Goal: Task Accomplishment & Management: Use online tool/utility

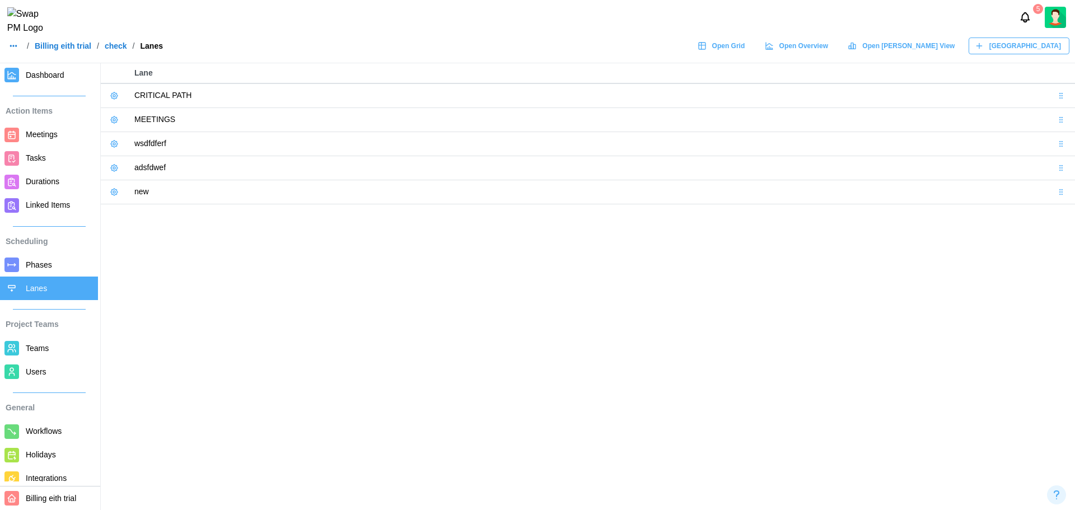
click at [40, 153] on span "Tasks" at bounding box center [36, 157] width 20 height 9
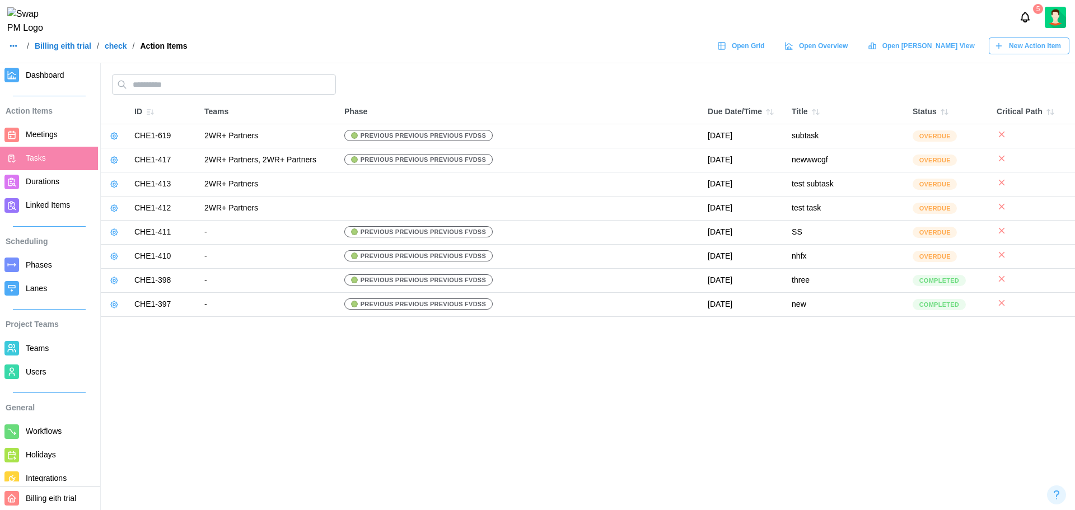
click at [111, 133] on icon at bounding box center [114, 136] width 9 height 9
click at [859, 50] on icon "button" at bounding box center [998, 45] width 9 height 9
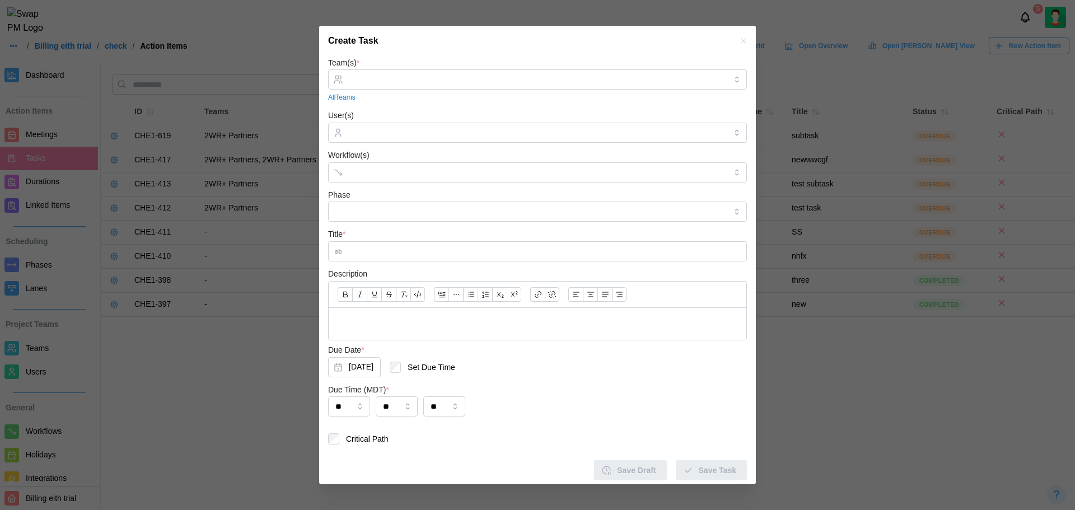
click at [741, 40] on icon "button" at bounding box center [743, 40] width 5 height 5
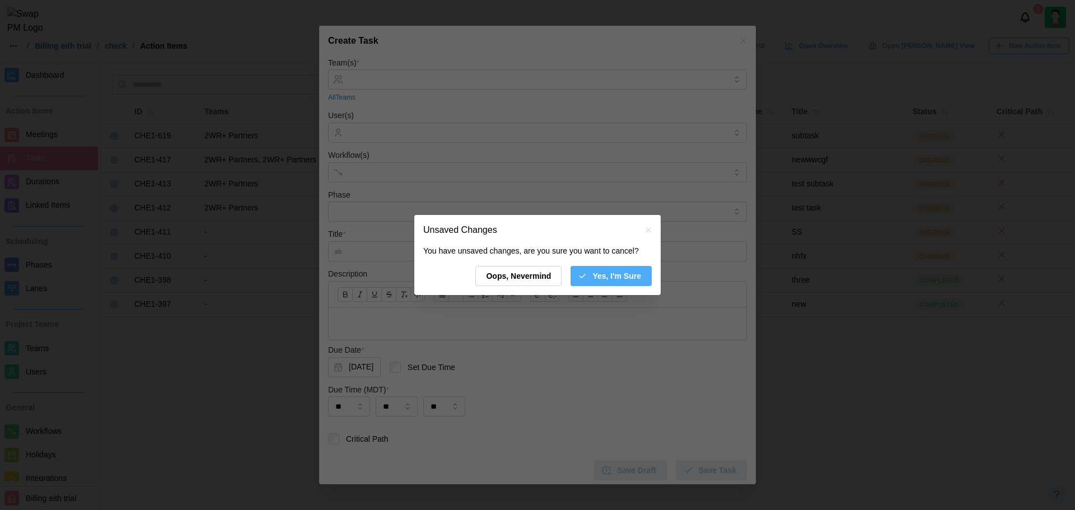
click at [625, 265] on div "You have unsaved changes, are you sure you want to cancel? Oops, Nevermind Yes,…" at bounding box center [537, 270] width 246 height 50
click at [613, 277] on span "Yes, I'm Sure" at bounding box center [616, 275] width 49 height 19
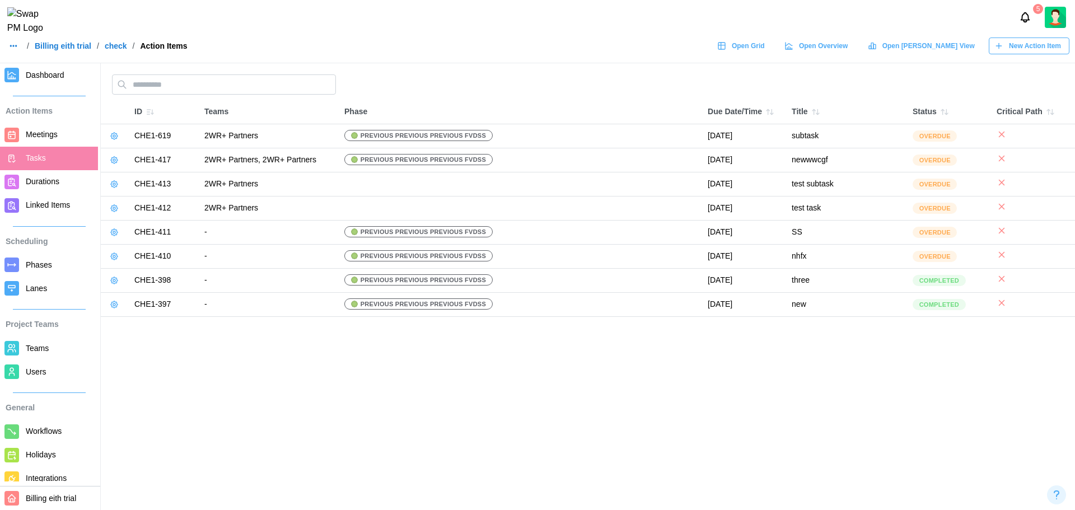
click at [115, 140] on icon at bounding box center [114, 136] width 9 height 9
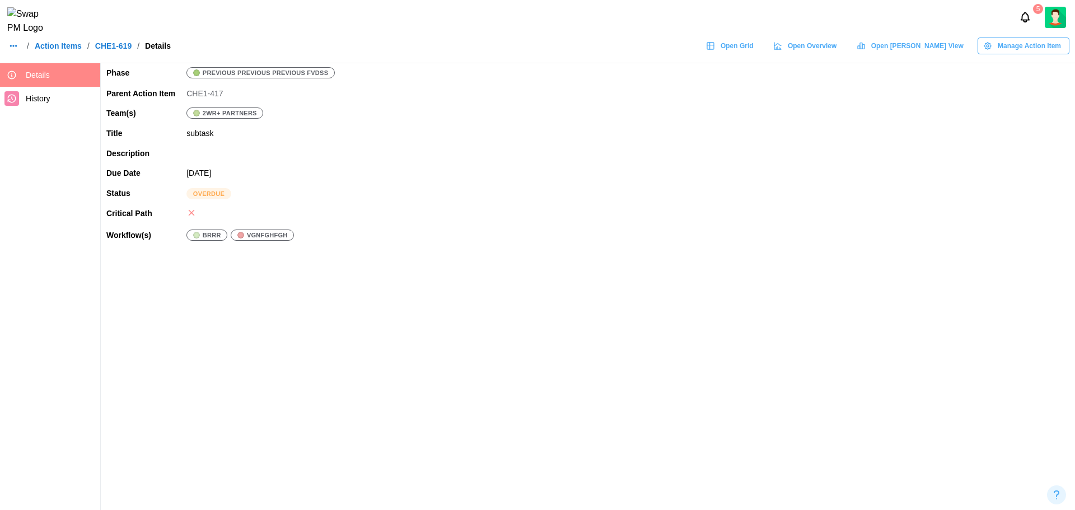
click at [45, 94] on span "History" at bounding box center [38, 98] width 25 height 9
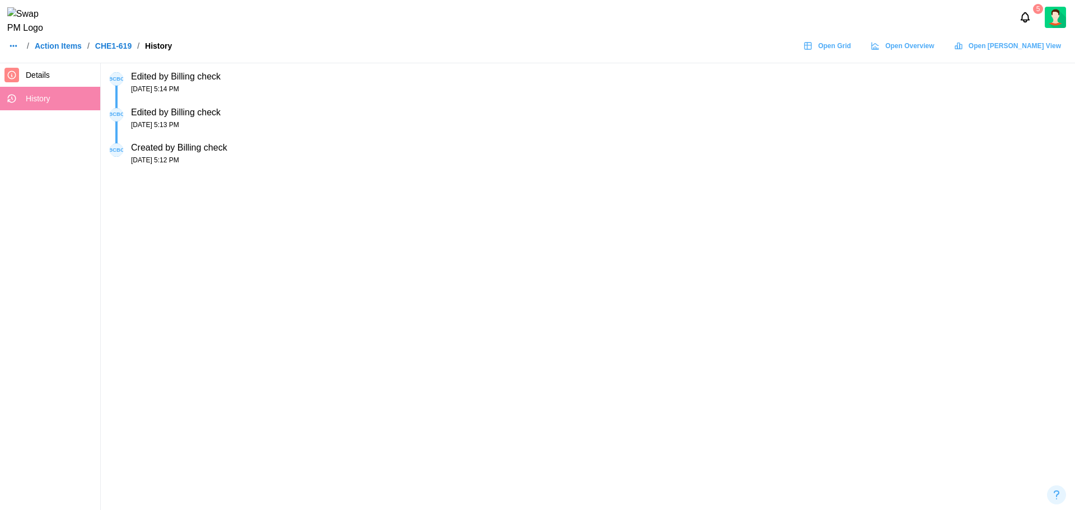
click at [69, 69] on span "Details" at bounding box center [61, 75] width 70 height 14
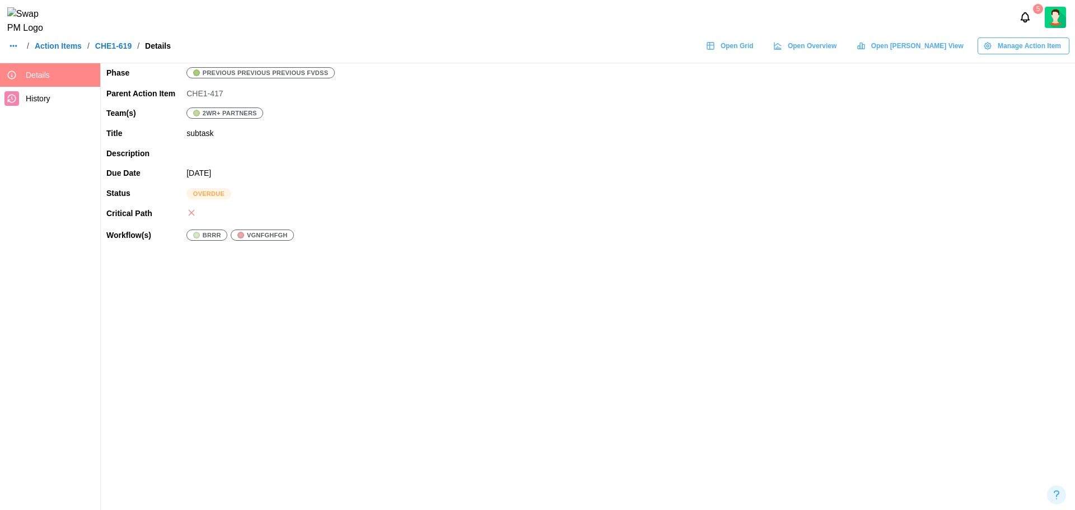
click at [859, 50] on icon "button" at bounding box center [987, 45] width 9 height 9
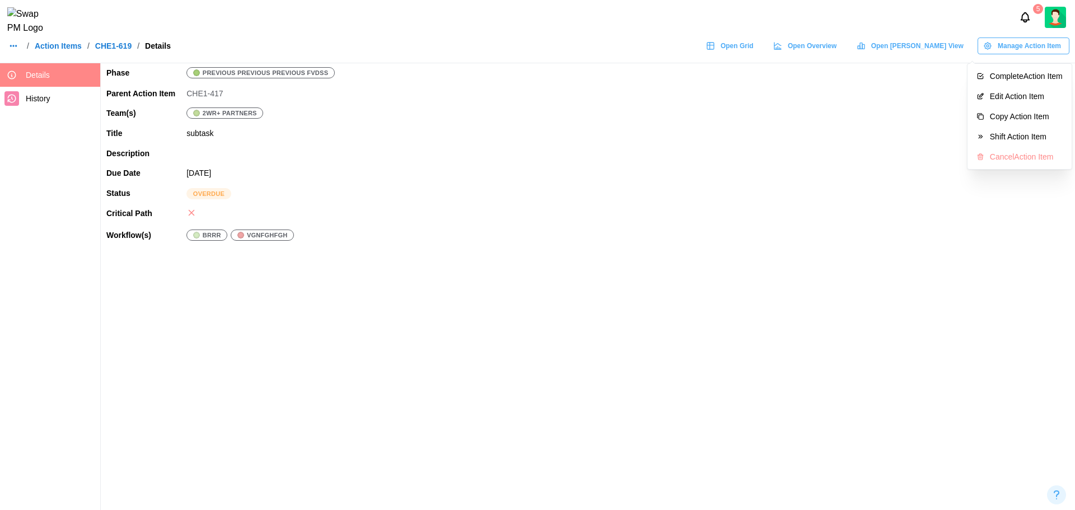
click at [74, 50] on link "Action Items" at bounding box center [58, 46] width 47 height 8
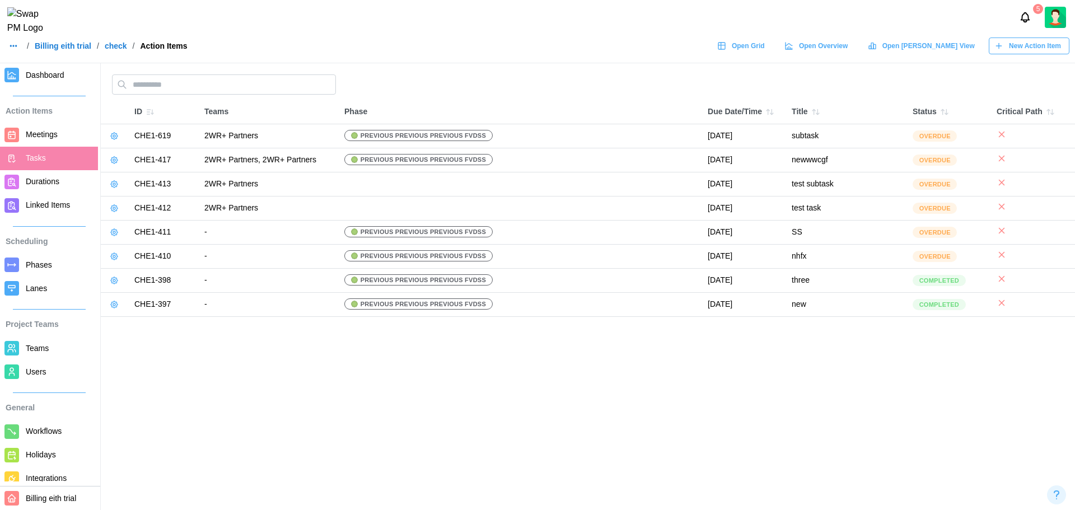
click at [859, 54] on div "New Action Item" at bounding box center [1027, 46] width 67 height 16
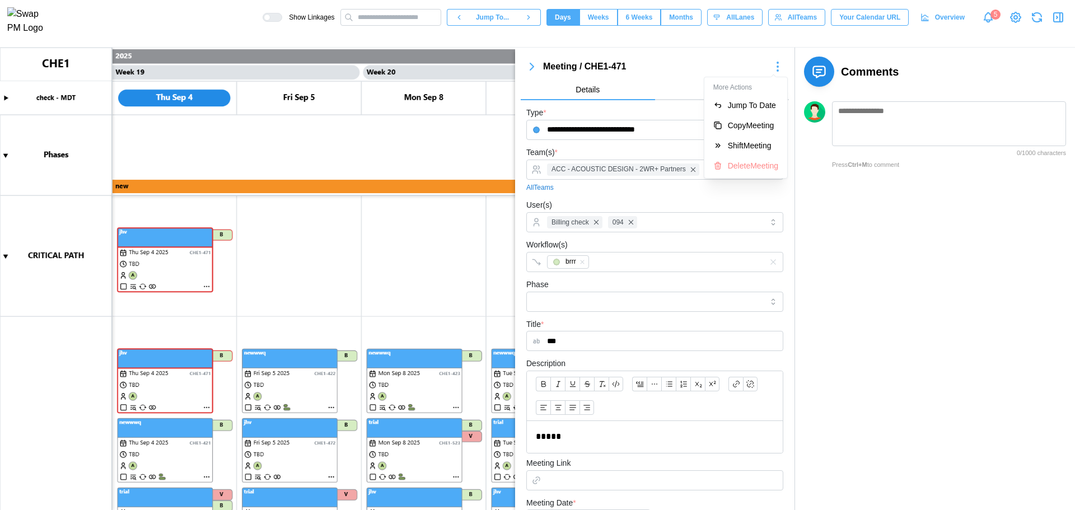
scroll to position [0, 11593]
click at [250, 127] on canvas at bounding box center [537, 279] width 1075 height 462
click at [247, 125] on canvas at bounding box center [537, 279] width 1075 height 462
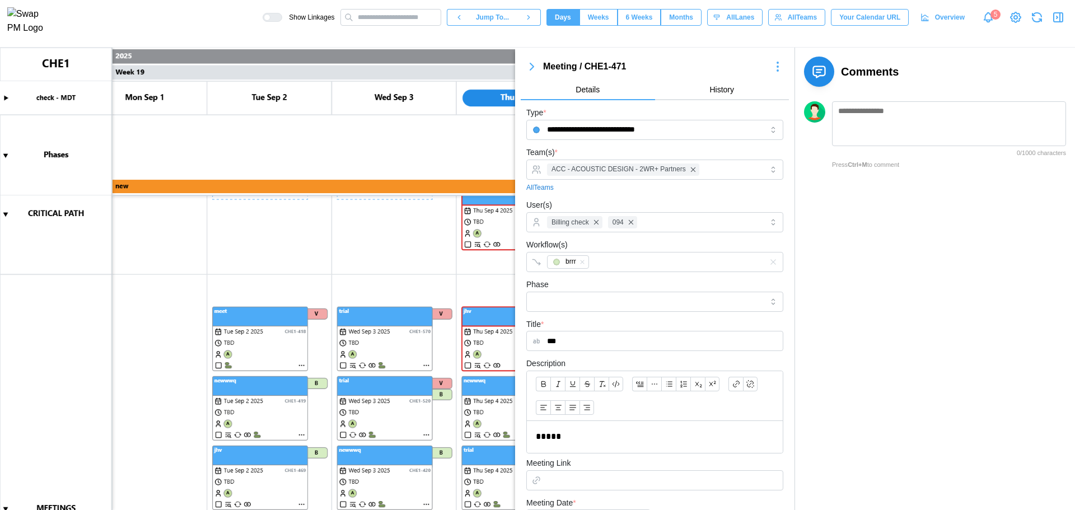
scroll to position [144, 0]
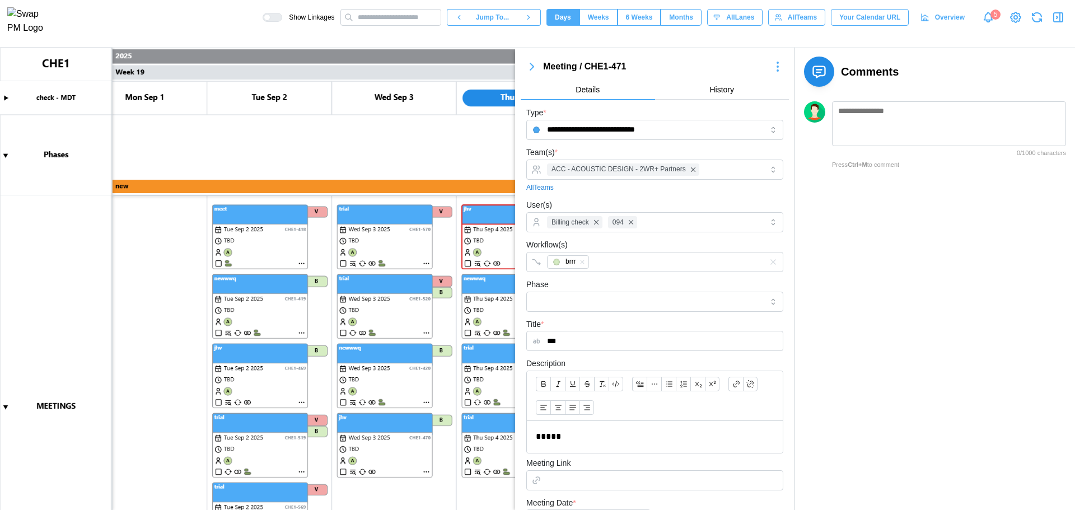
click at [257, 259] on canvas at bounding box center [537, 279] width 1075 height 462
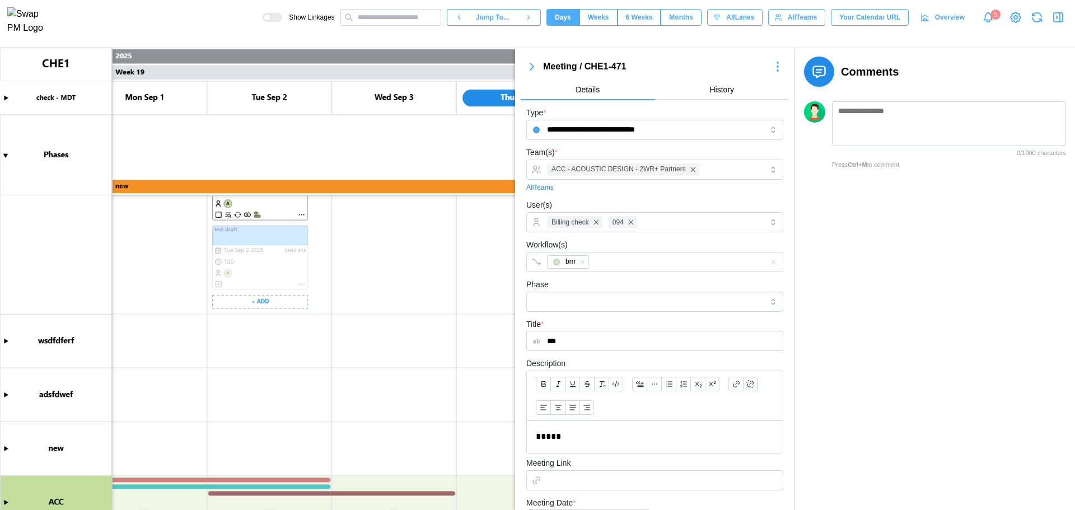
scroll to position [551, 0]
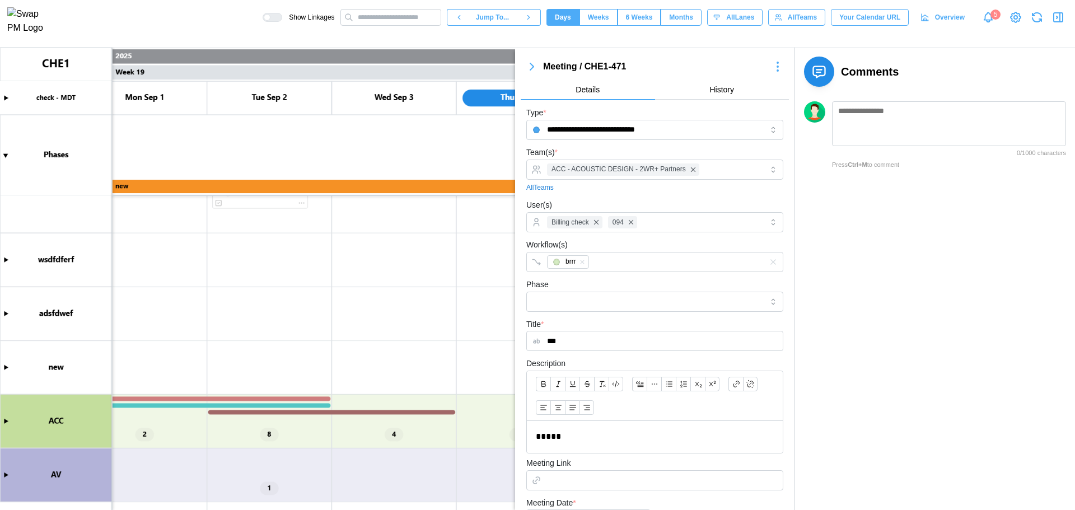
click at [8, 421] on canvas at bounding box center [537, 279] width 1075 height 462
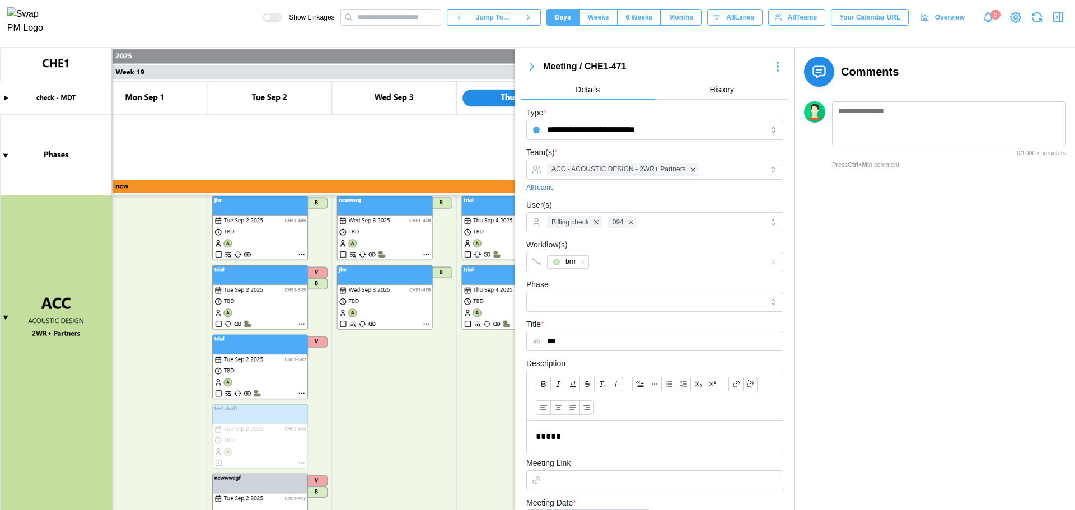
scroll to position [1055, 0]
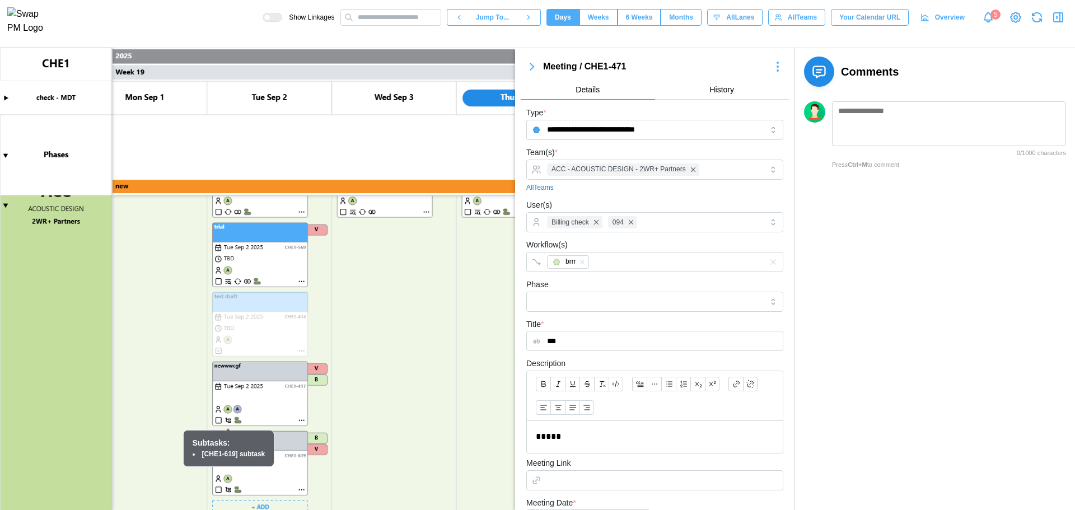
click at [227, 419] on canvas at bounding box center [537, 279] width 1075 height 462
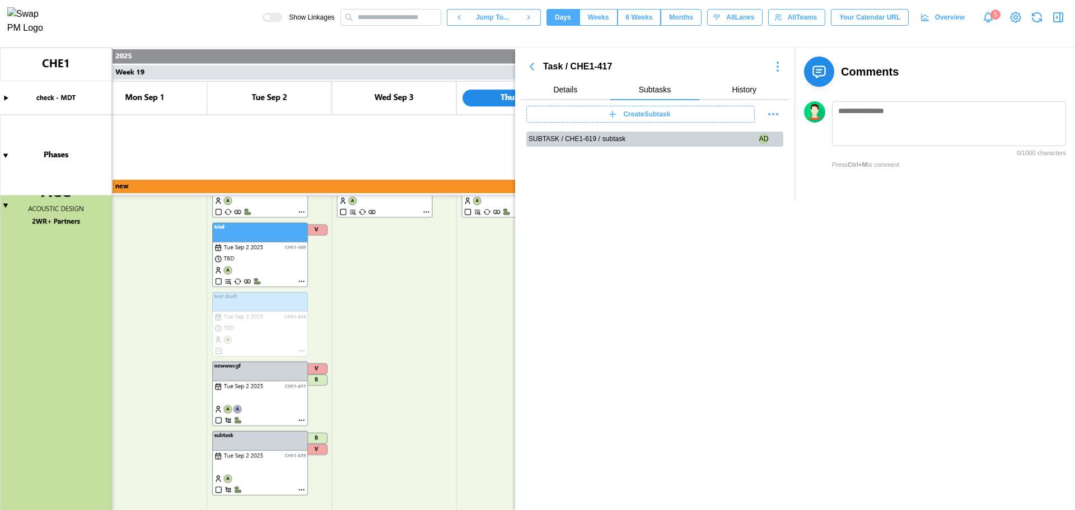
click at [533, 72] on icon "button" at bounding box center [531, 66] width 13 height 13
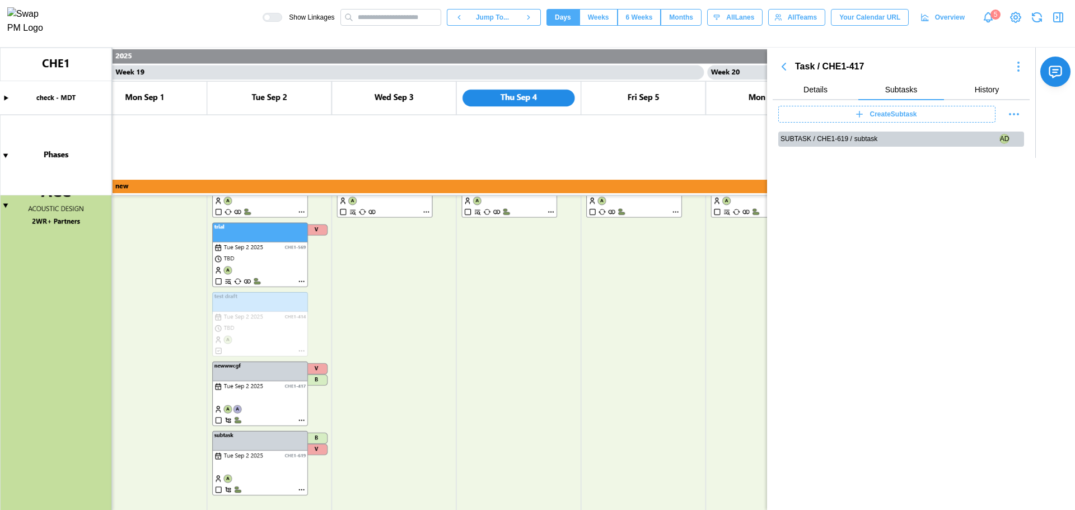
click at [822, 90] on span "Details" at bounding box center [815, 90] width 24 height 8
click at [808, 68] on div "Task / CHE1-417" at bounding box center [901, 67] width 212 height 14
drag, startPoint x: 814, startPoint y: 88, endPoint x: 439, endPoint y: 268, distance: 415.9
click at [815, 88] on span "Details" at bounding box center [815, 90] width 24 height 8
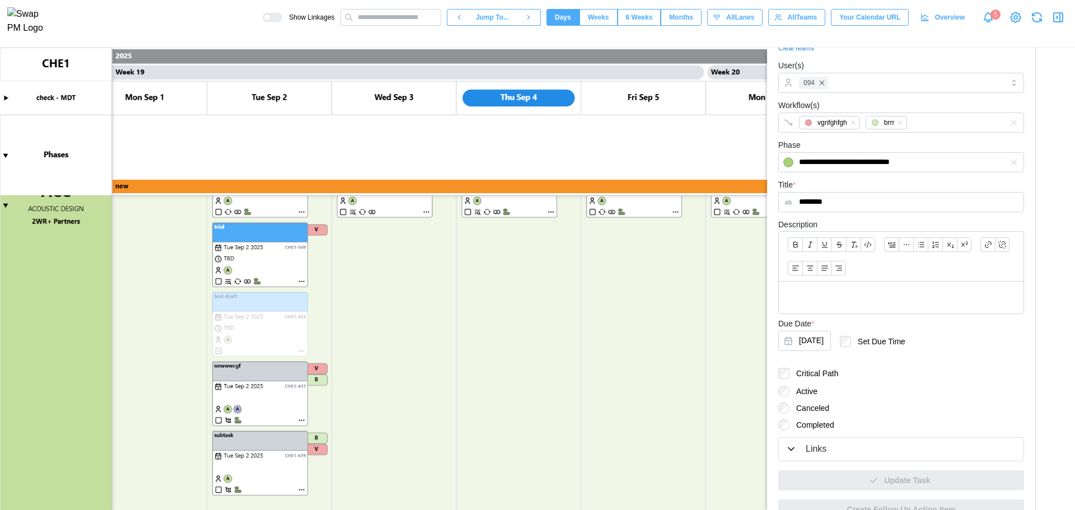
scroll to position [0, 0]
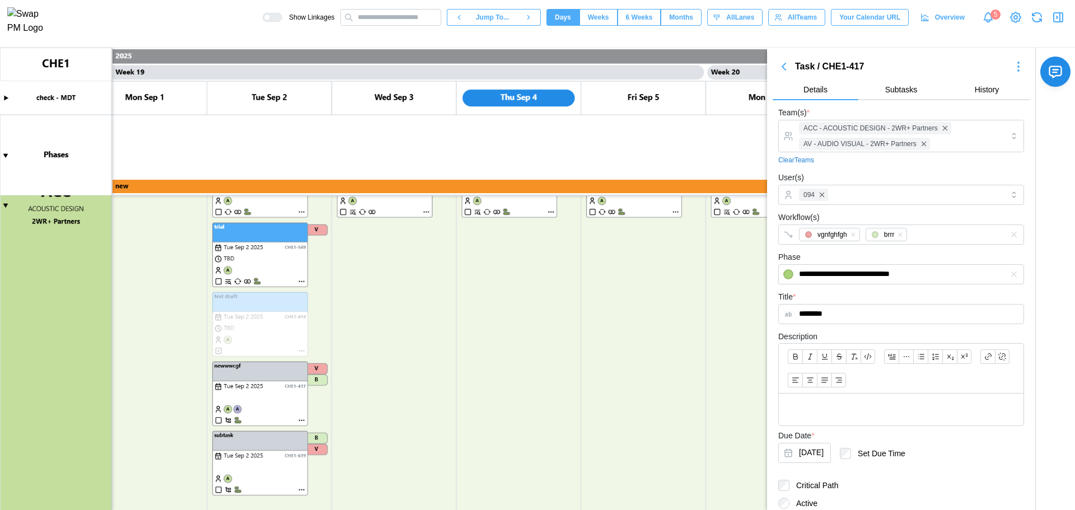
click at [1012, 68] on icon "button" at bounding box center [1018, 66] width 13 height 13
click at [911, 89] on span "Subtasks" at bounding box center [901, 90] width 32 height 8
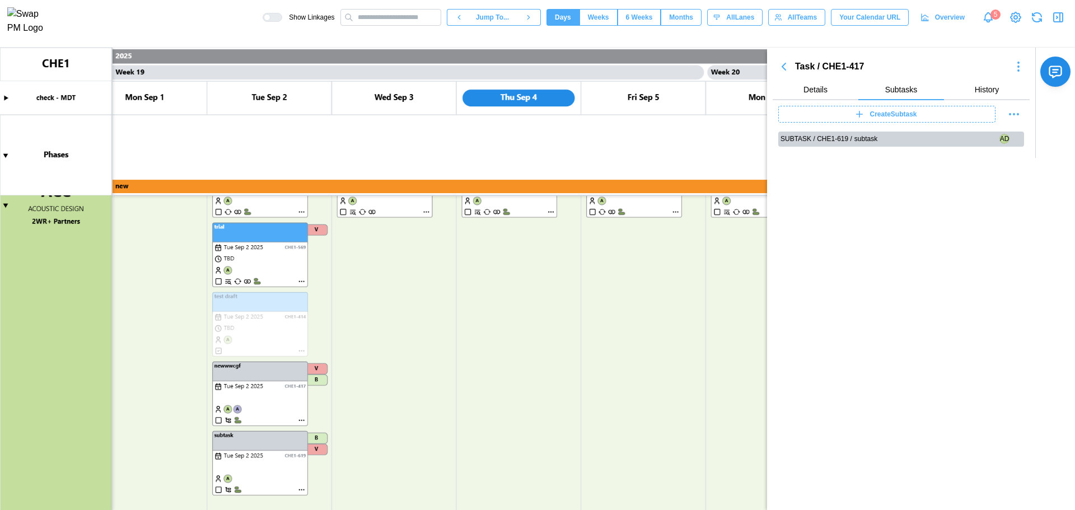
click at [1016, 107] on button "button" at bounding box center [1014, 114] width 20 height 16
click at [821, 90] on span "Details" at bounding box center [815, 90] width 24 height 8
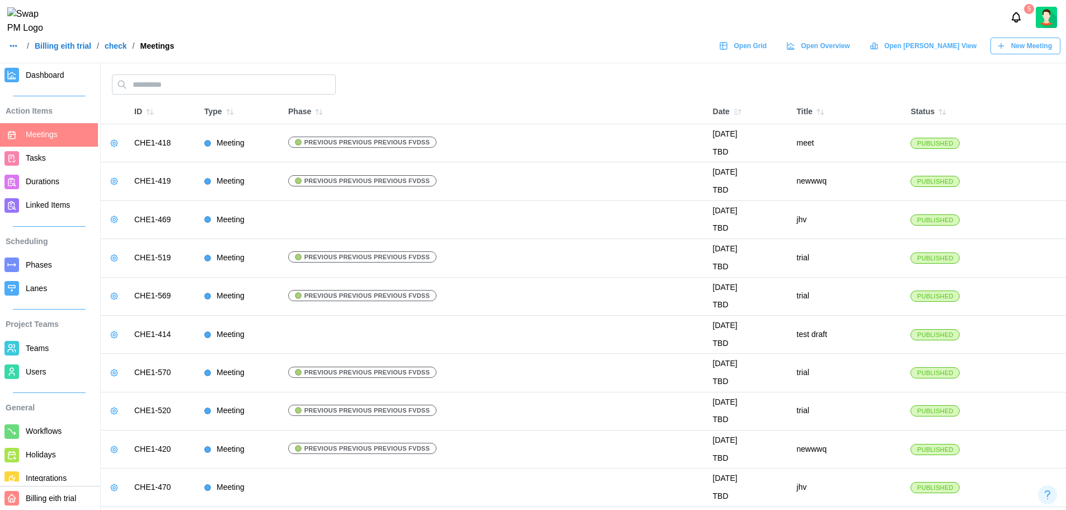
scroll to position [56, 0]
